Goal: Information Seeking & Learning: Learn about a topic

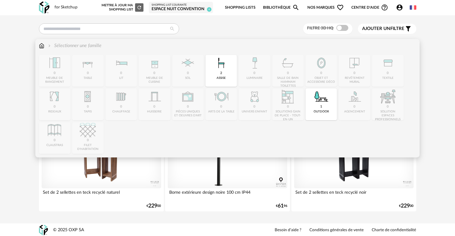
click at [95, 75] on div "Close icon 0 meuble de rangement 0 table 0 lit 0 meuble de cuisine 0 sol 2 assi…" at bounding box center [227, 104] width 377 height 99
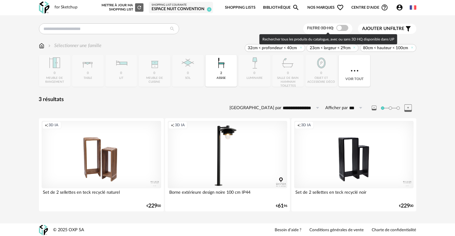
click at [339, 28] on span at bounding box center [342, 28] width 12 height 6
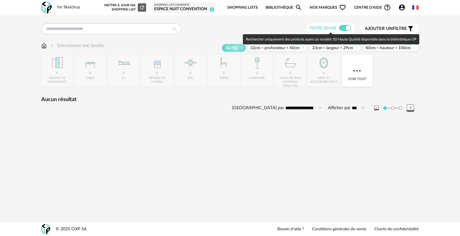
click at [341, 28] on span at bounding box center [345, 28] width 12 height 6
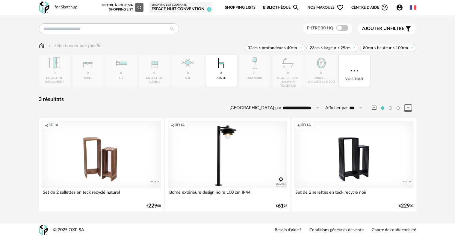
scroll to position [1, 0]
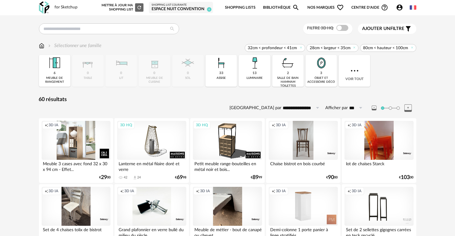
click at [75, 150] on div "Creation icon 3D IA" at bounding box center [76, 140] width 69 height 39
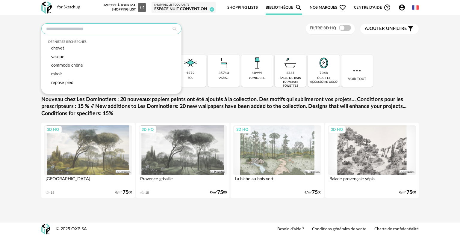
click at [144, 31] on input "text" at bounding box center [111, 28] width 140 height 11
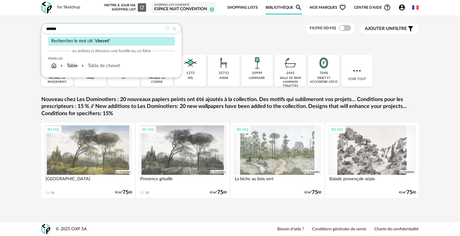
type input "******"
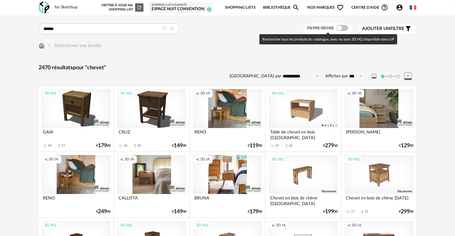
click at [341, 28] on span at bounding box center [342, 28] width 12 height 6
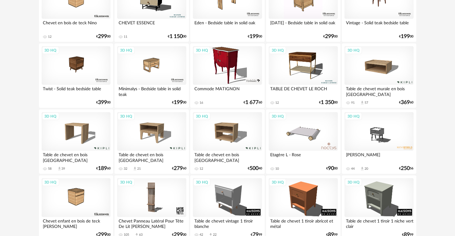
scroll to position [389, 0]
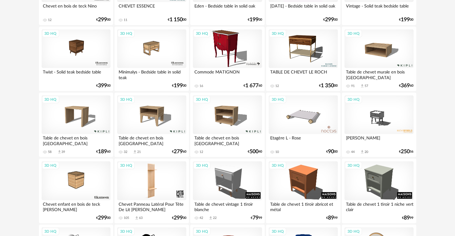
click at [151, 181] on div "3D HQ" at bounding box center [151, 180] width 69 height 39
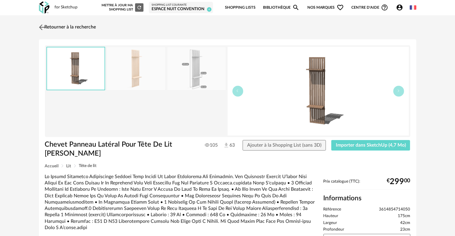
click at [53, 28] on link "Retourner à la recherche" at bounding box center [66, 27] width 59 height 13
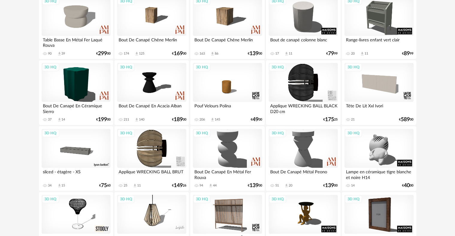
scroll to position [718, 0]
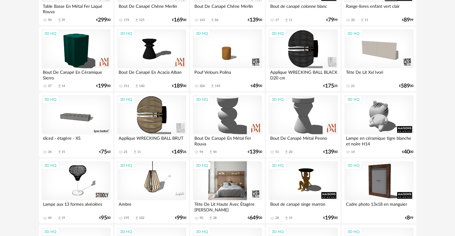
click at [237, 174] on div "3D HQ" at bounding box center [227, 180] width 69 height 39
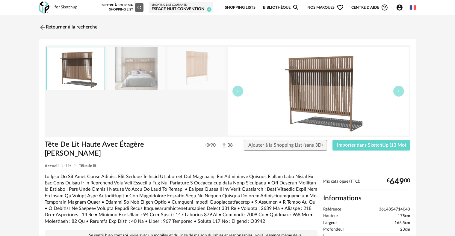
click at [147, 71] on img at bounding box center [136, 68] width 58 height 43
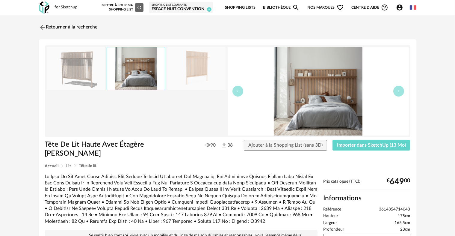
click at [184, 71] on img at bounding box center [196, 68] width 58 height 43
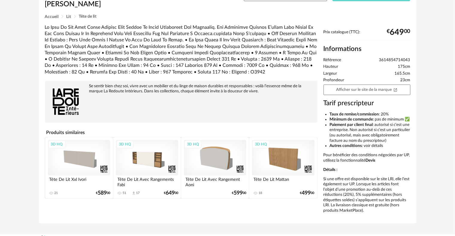
scroll to position [150, 0]
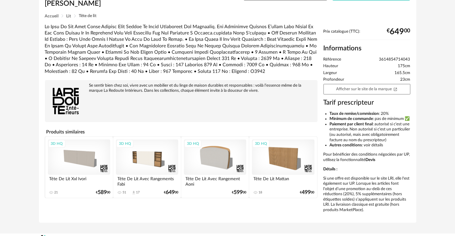
click at [275, 145] on div "3D HQ" at bounding box center [283, 156] width 62 height 35
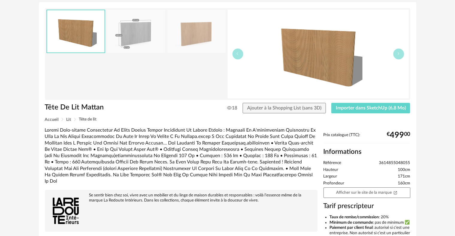
scroll to position [30, 0]
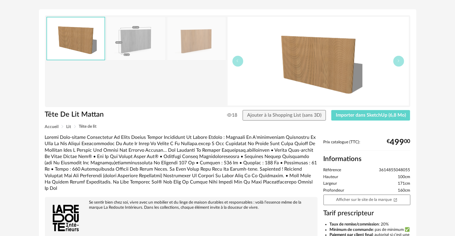
click at [126, 41] on img at bounding box center [136, 38] width 58 height 43
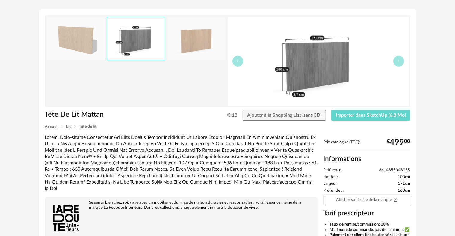
click at [194, 41] on img at bounding box center [196, 38] width 58 height 43
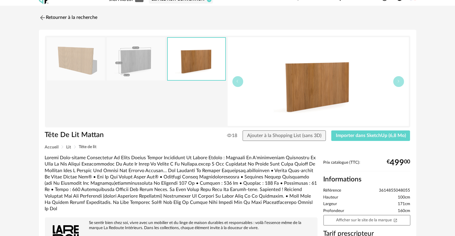
scroll to position [0, 0]
